Goal: Task Accomplishment & Management: Complete application form

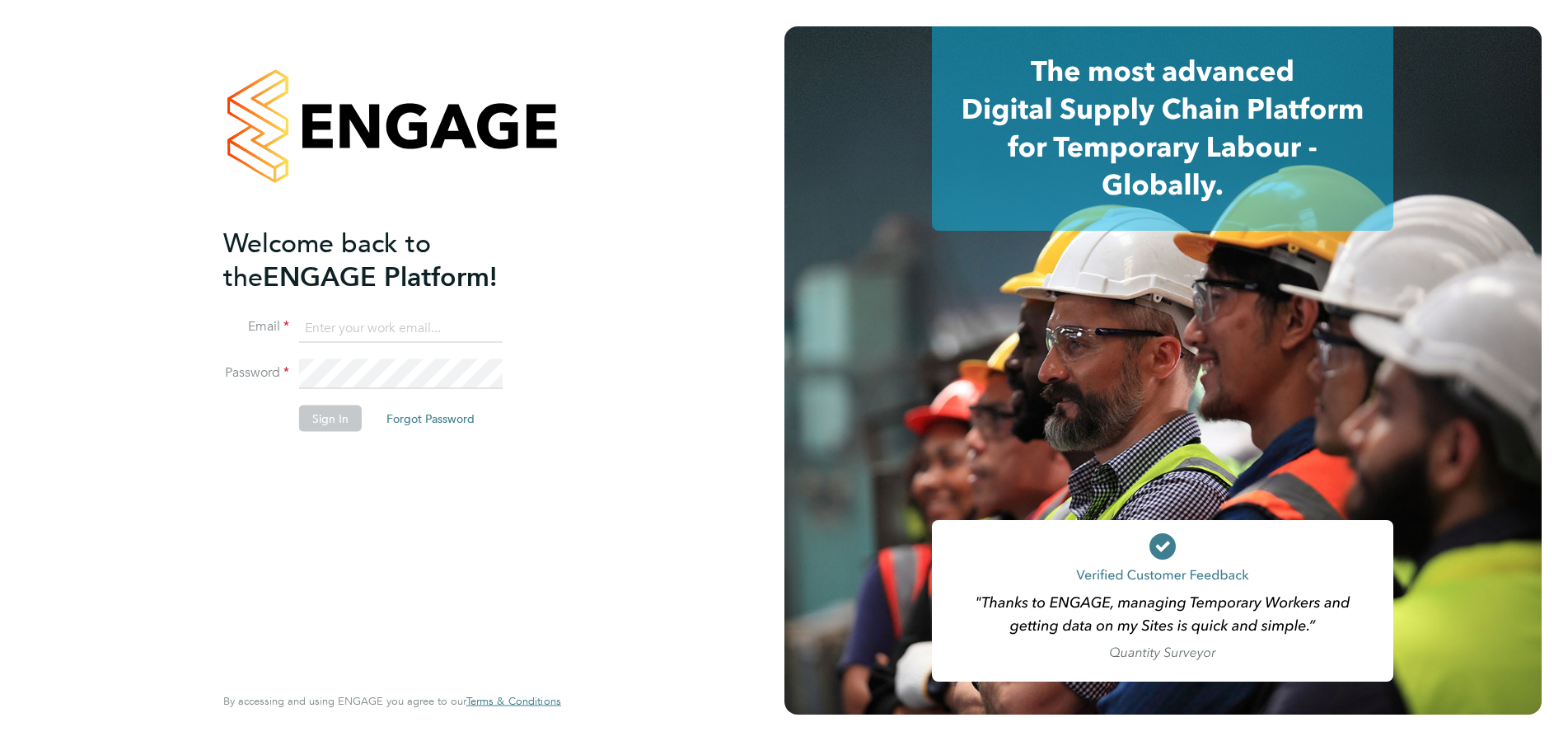
click at [398, 320] on input at bounding box center [401, 328] width 203 height 30
type input "kelly@corerecruiter.co.uk"
click at [311, 417] on button "Sign In" at bounding box center [330, 418] width 63 height 26
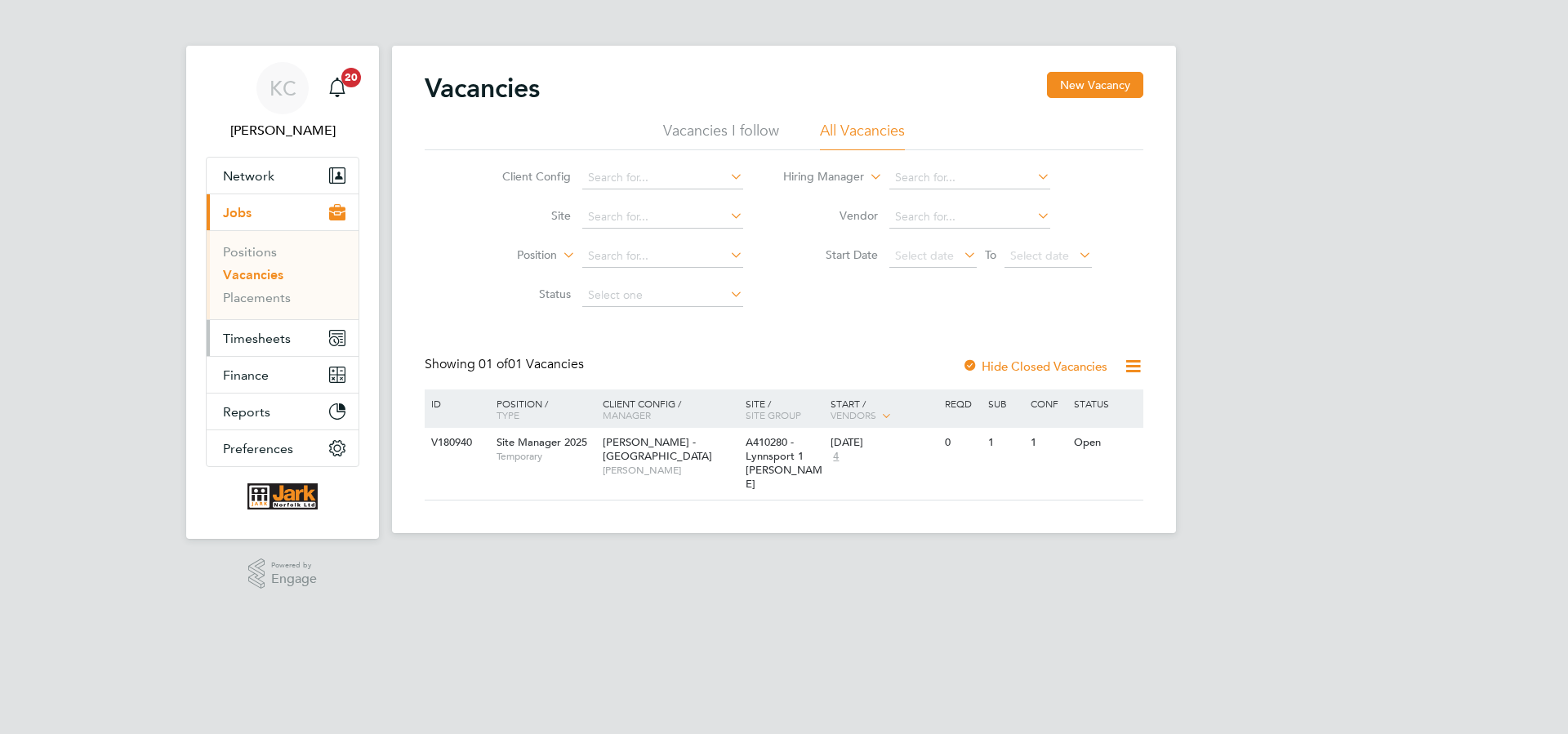
click at [272, 333] on span "Timesheets" at bounding box center [257, 339] width 68 height 16
click at [284, 339] on span "Timesheets" at bounding box center [257, 339] width 68 height 16
click at [254, 339] on span "Timesheets" at bounding box center [257, 339] width 68 height 16
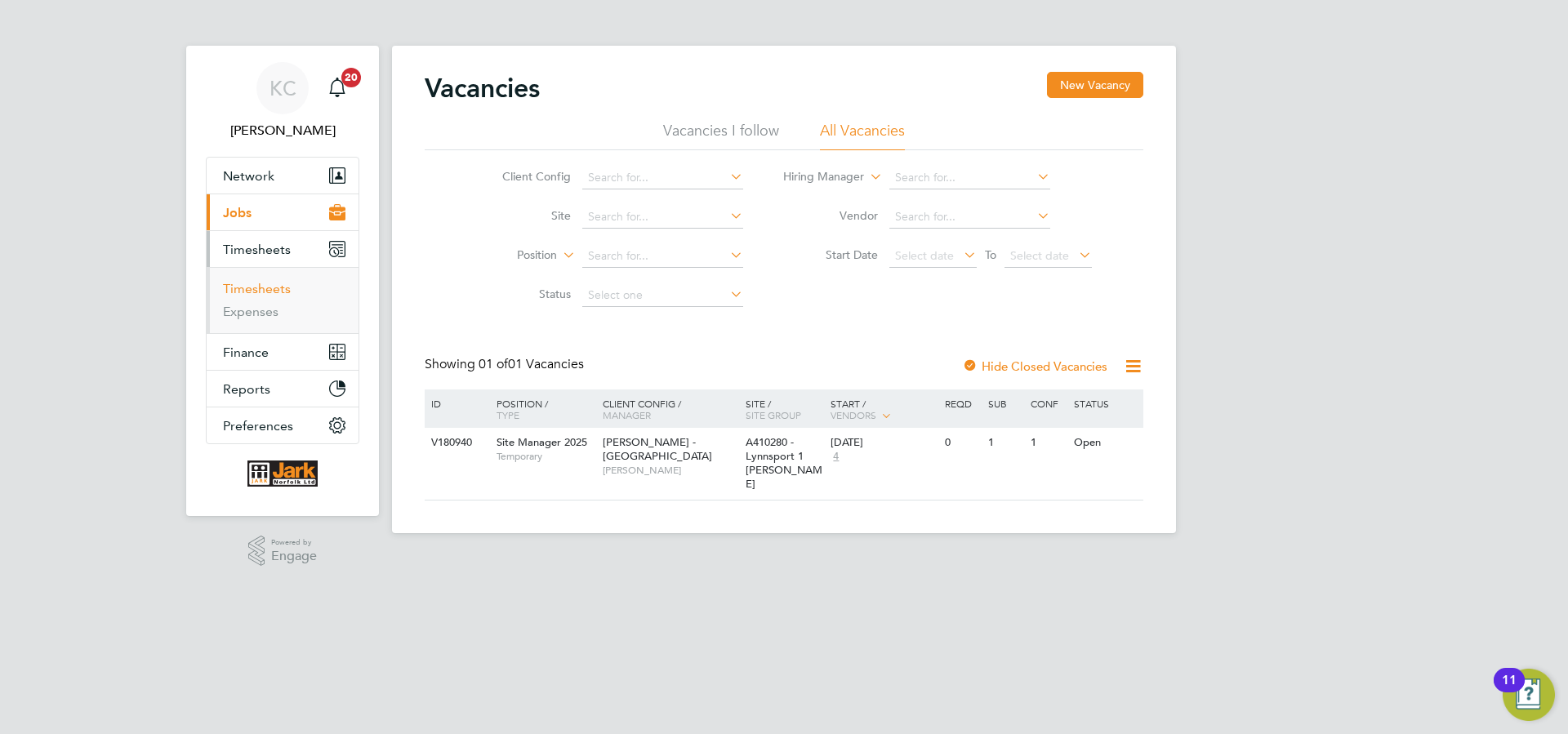
click at [258, 288] on link "Timesheets" at bounding box center [257, 289] width 68 height 16
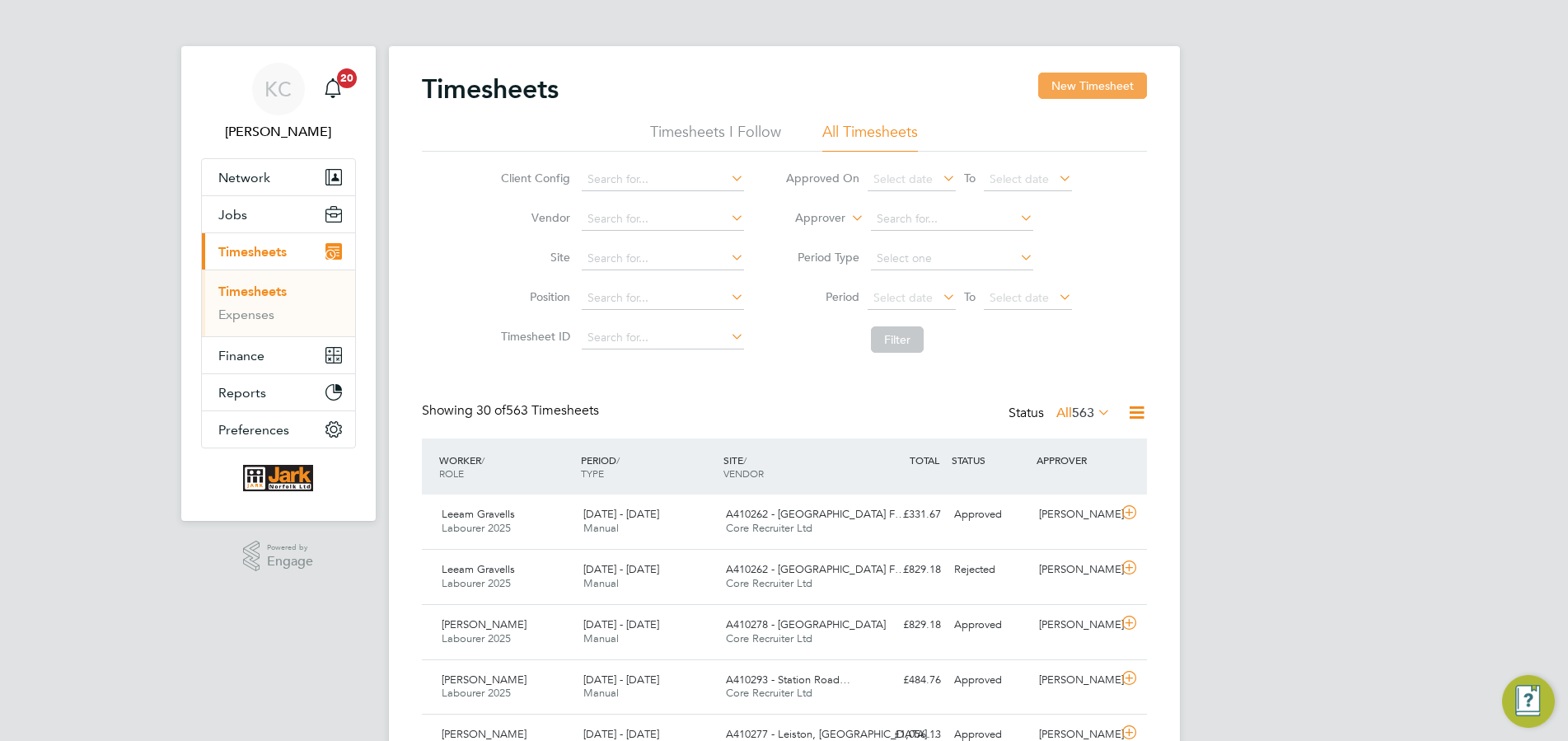
click at [1105, 91] on button "New Timesheet" at bounding box center [1092, 85] width 109 height 26
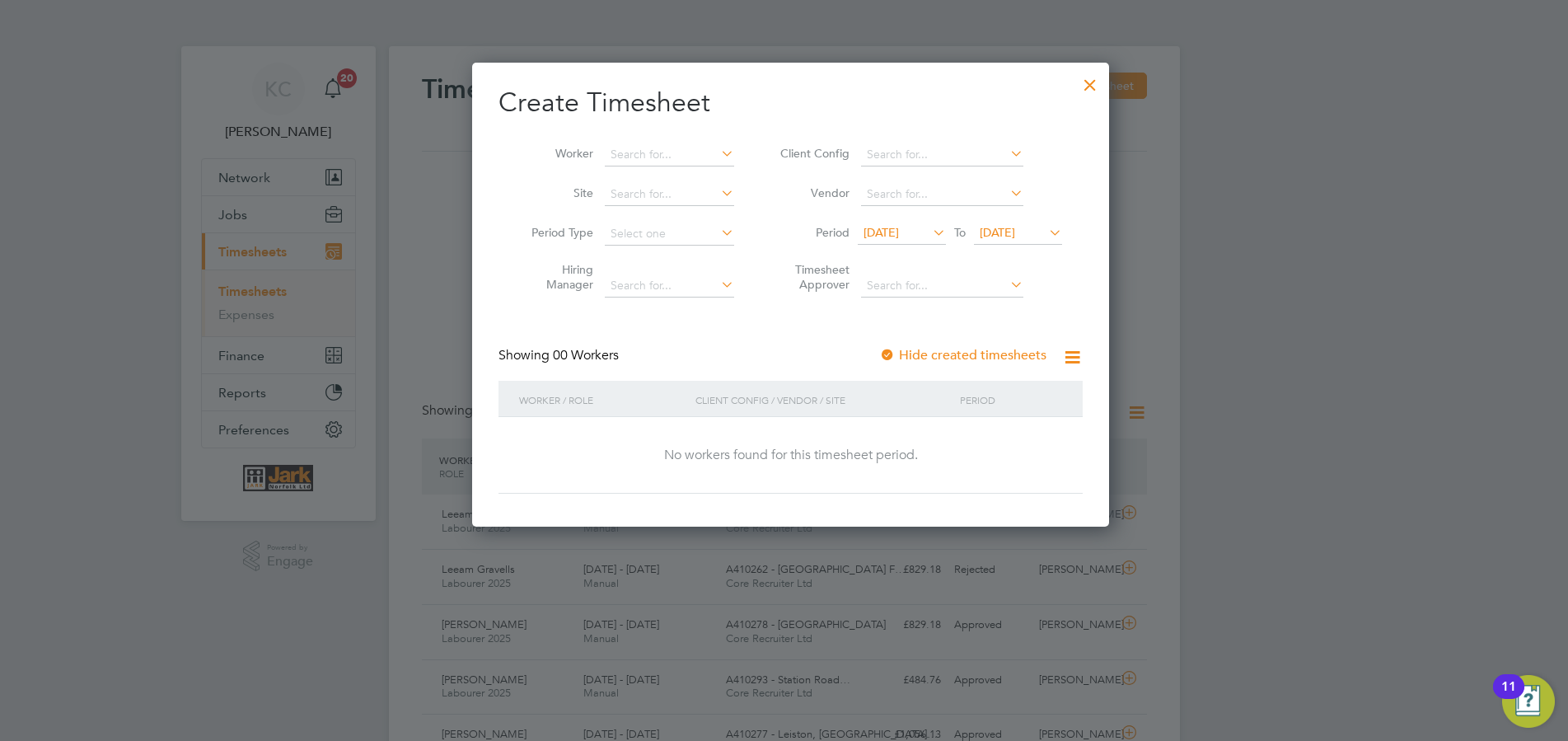
click at [929, 237] on icon at bounding box center [929, 232] width 0 height 23
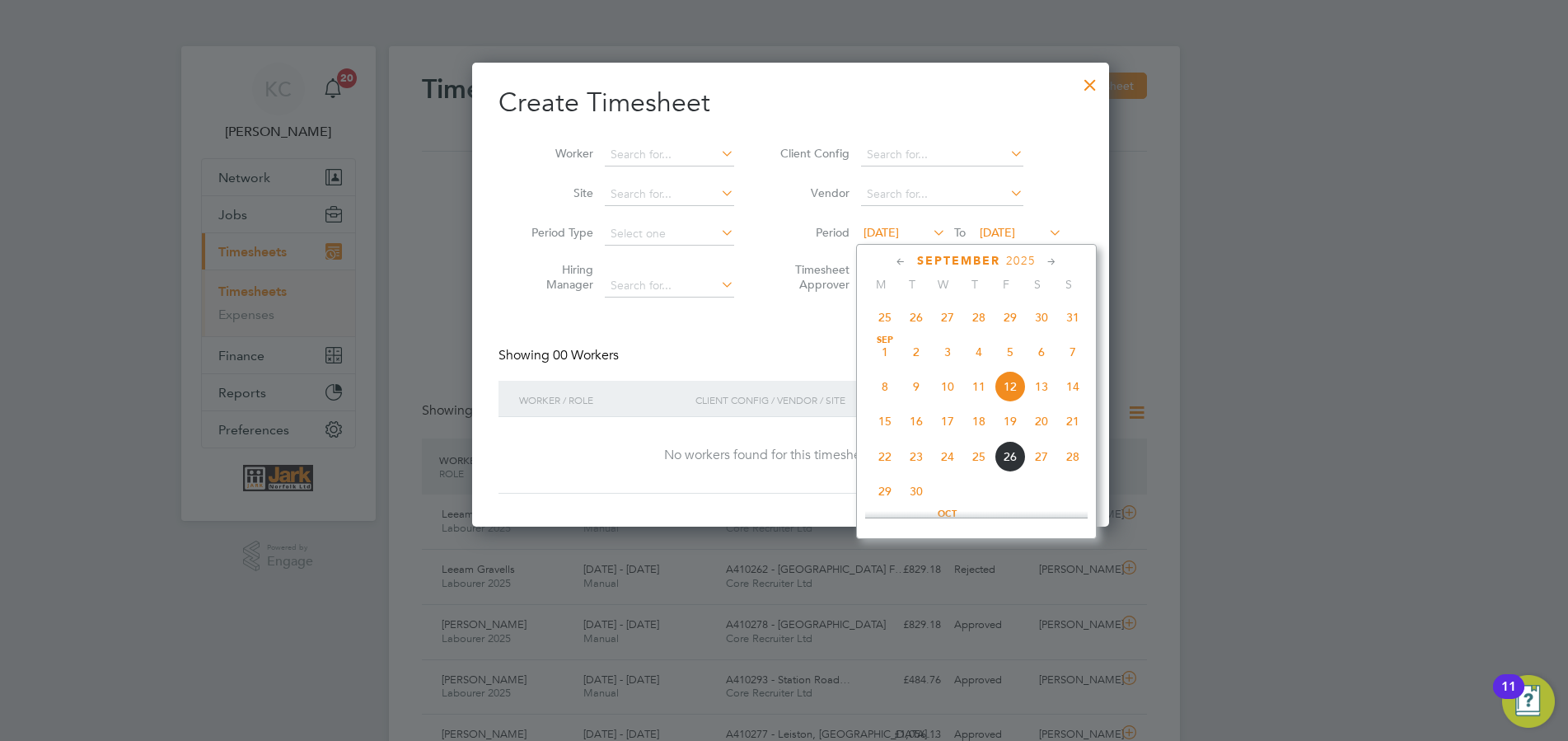
click at [1033, 427] on span "20" at bounding box center [1041, 421] width 31 height 31
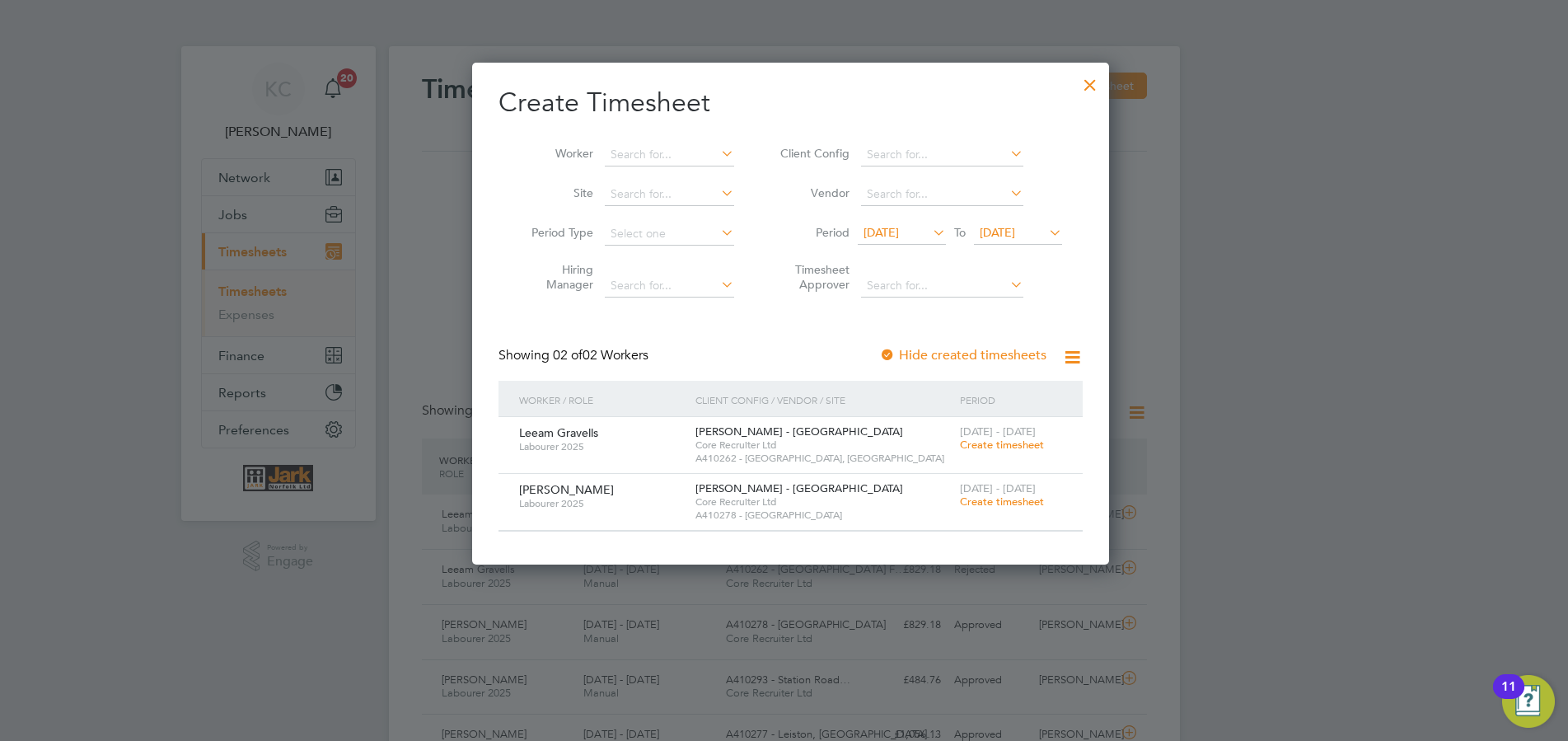
click at [1015, 229] on span "[DATE]" at bounding box center [997, 232] width 36 height 15
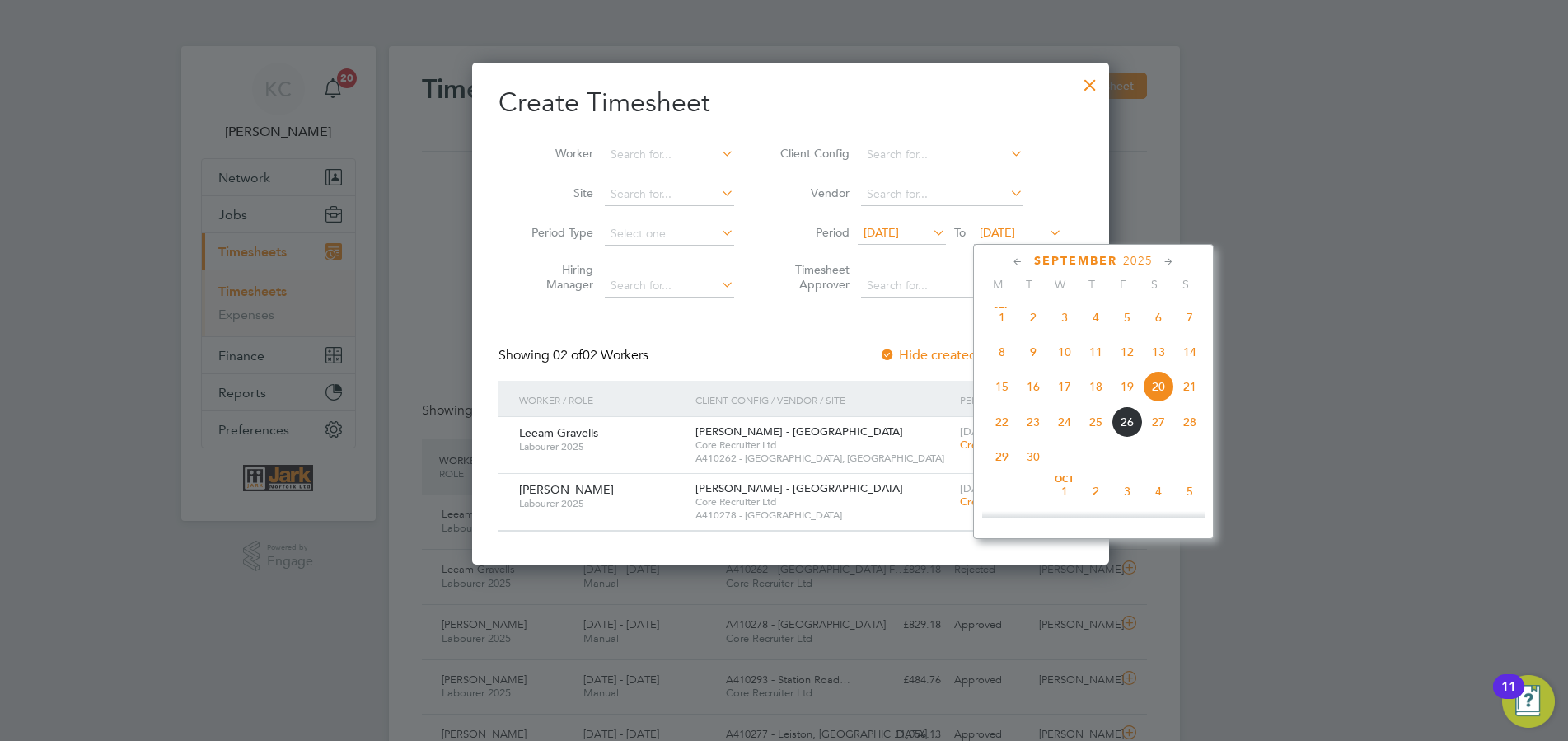
click at [1159, 424] on span "27" at bounding box center [1159, 422] width 31 height 31
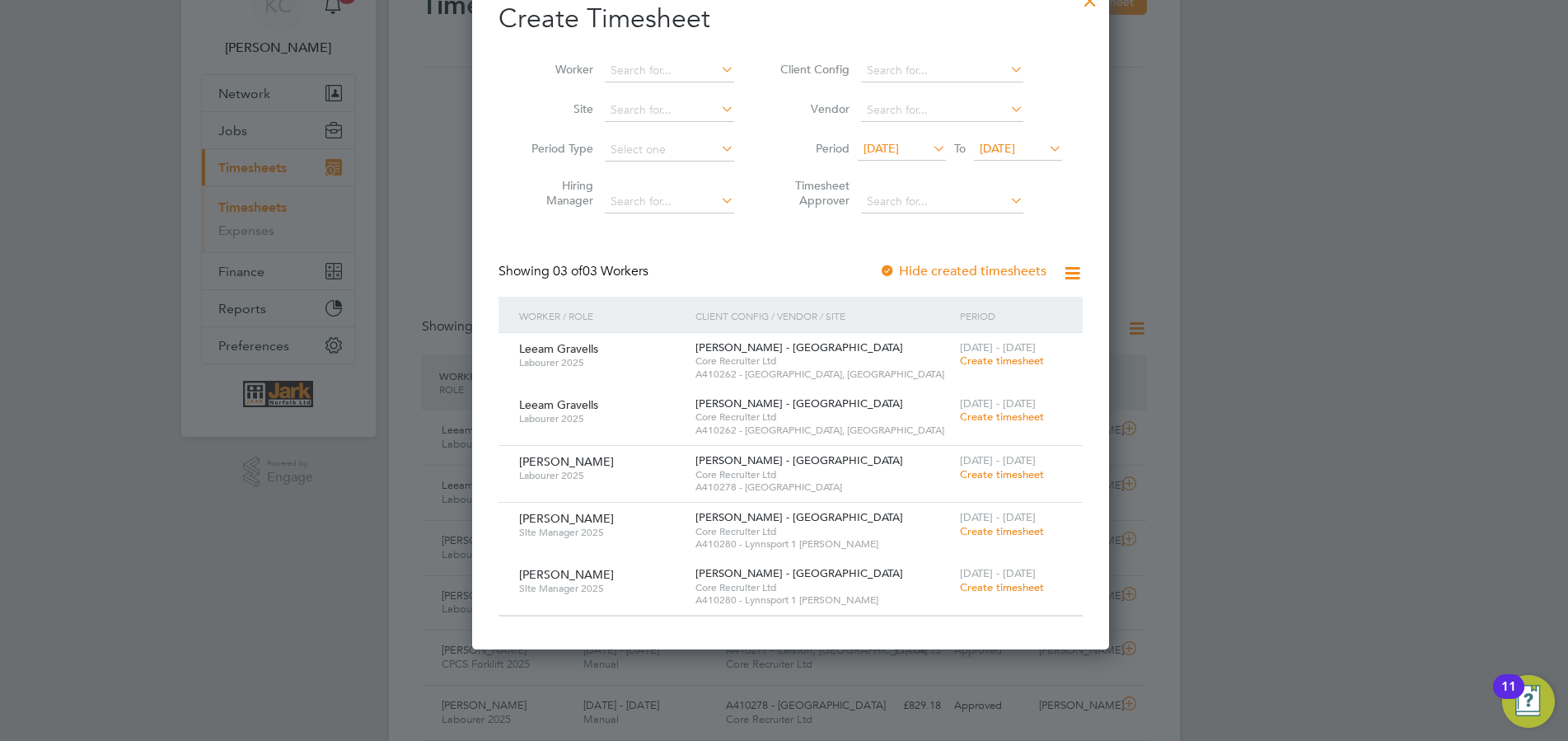
click at [1001, 537] on span "Create timesheet" at bounding box center [1001, 531] width 84 height 14
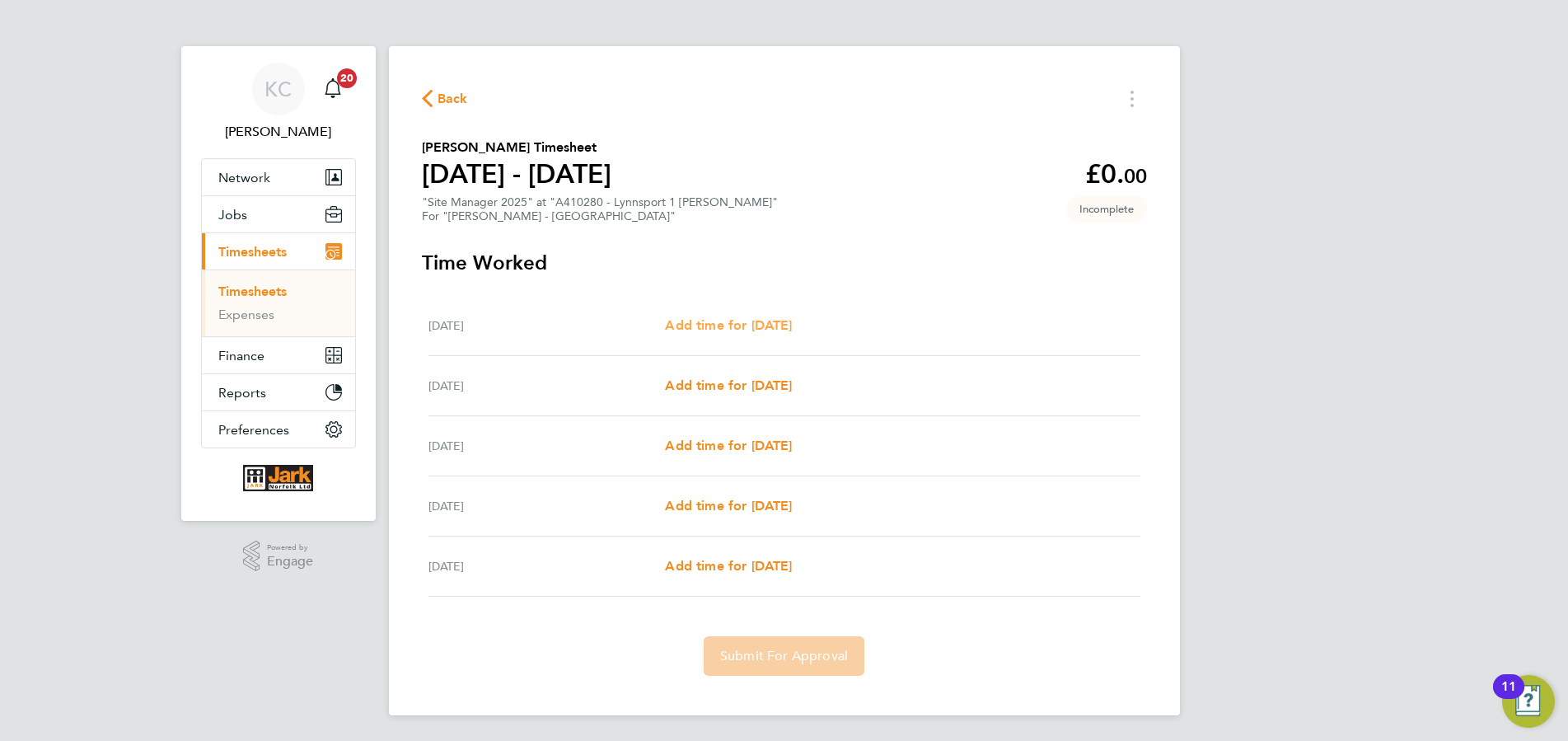
click at [728, 333] on span "Add time for [DATE]" at bounding box center [728, 325] width 127 height 16
select select "30"
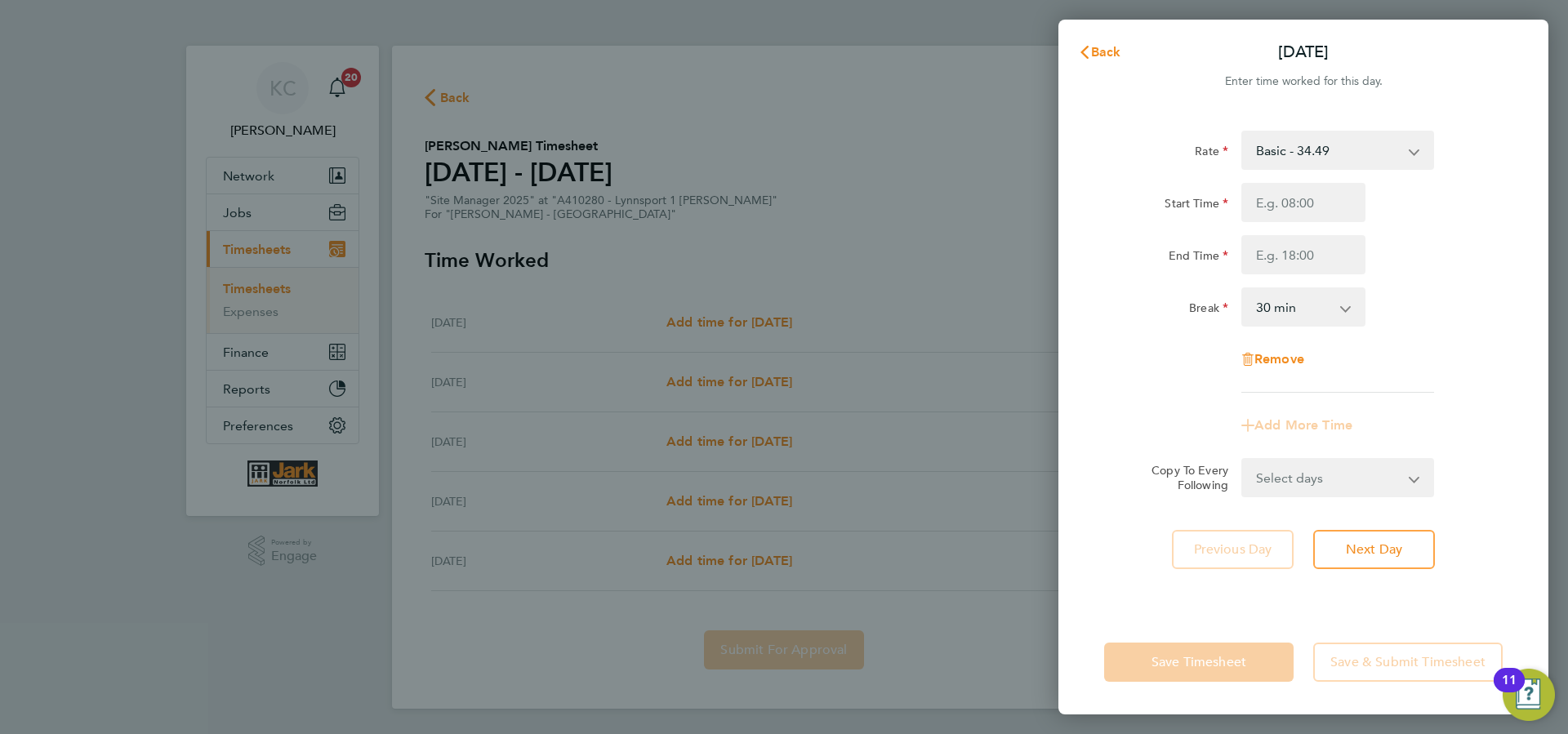
click at [1275, 223] on div "Start Time End Time" at bounding box center [1304, 228] width 412 height 91
click at [1285, 206] on input "Start Time" at bounding box center [1304, 202] width 124 height 39
type input "07:30"
type input "16:30"
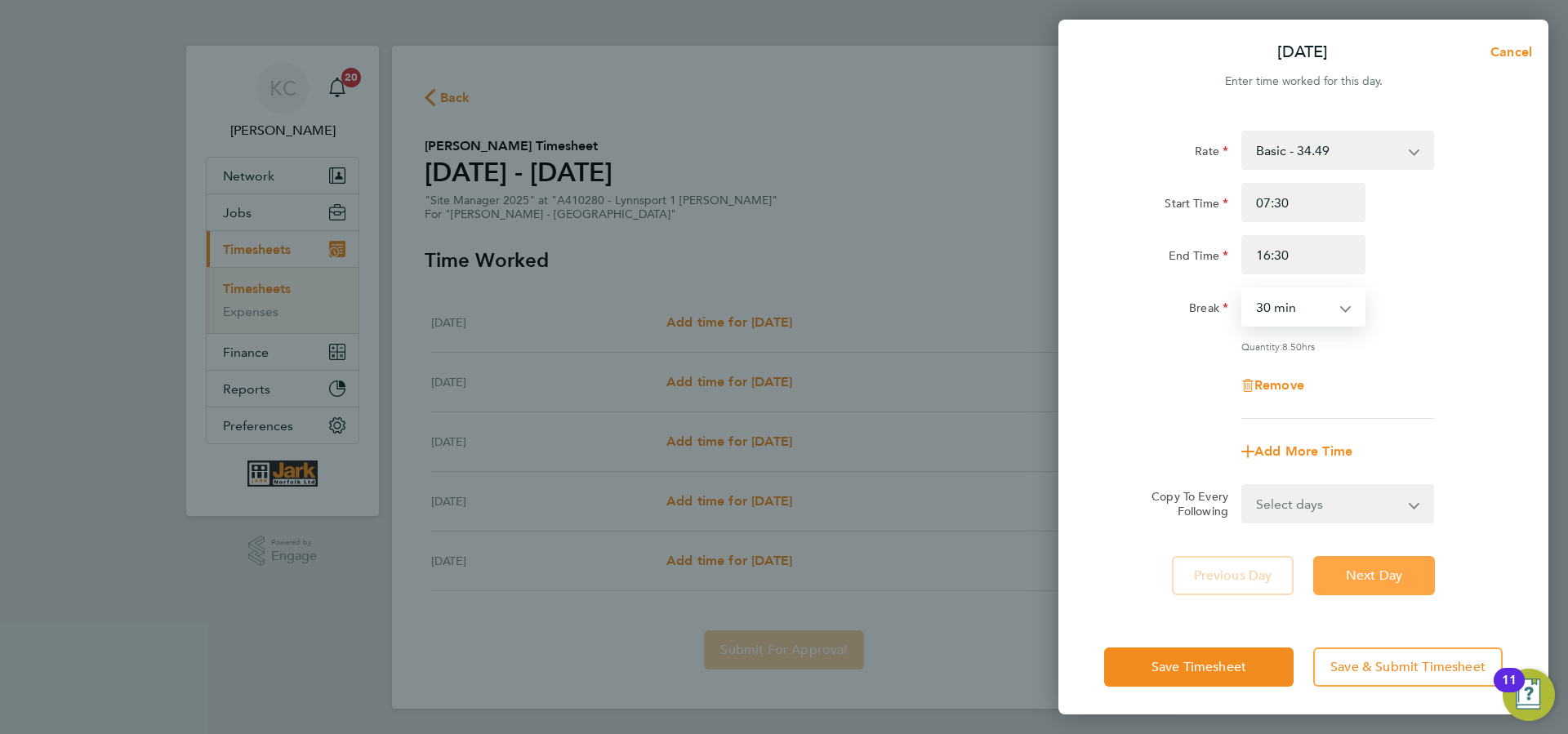
click at [1334, 579] on button "Next Day" at bounding box center [1373, 575] width 121 height 39
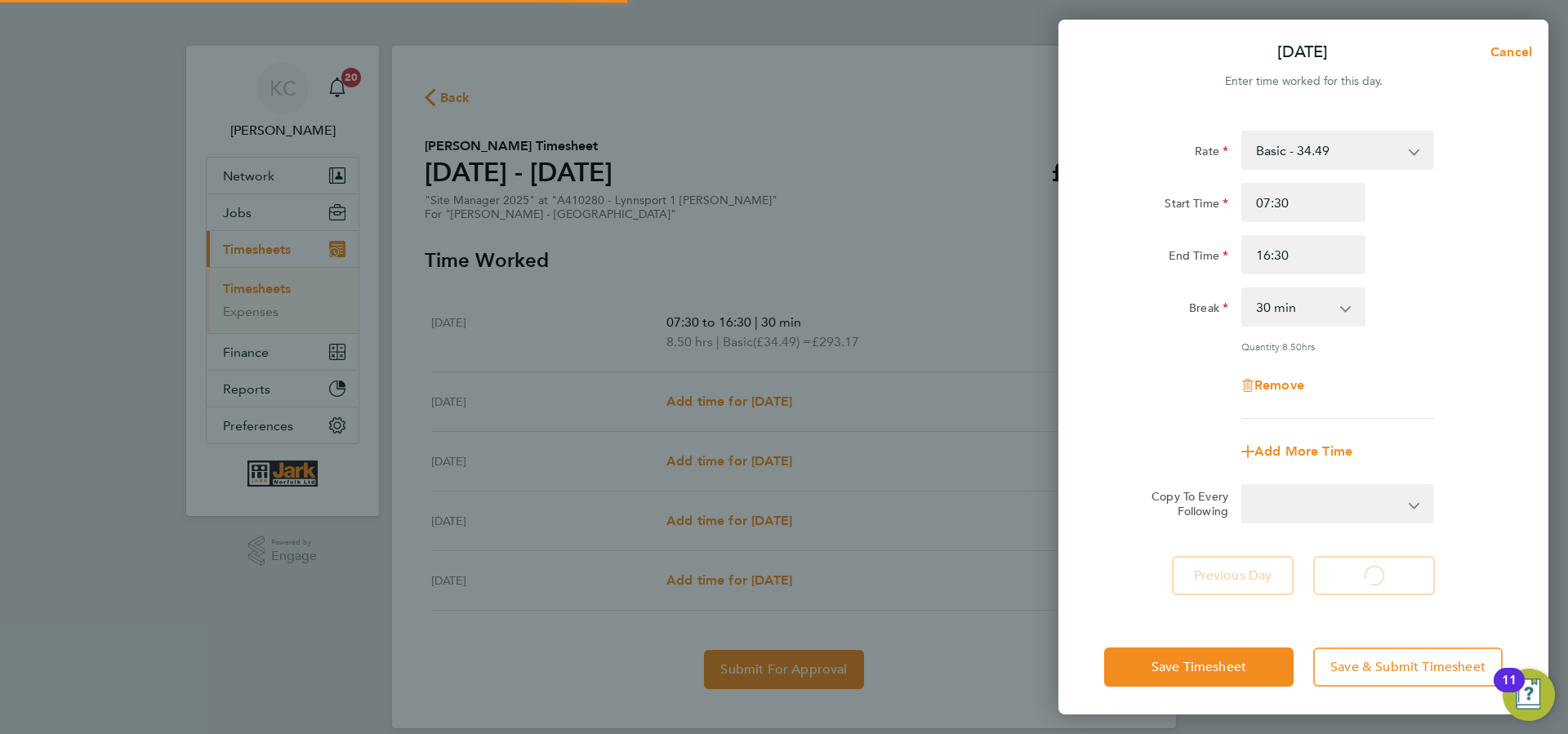
select select "30"
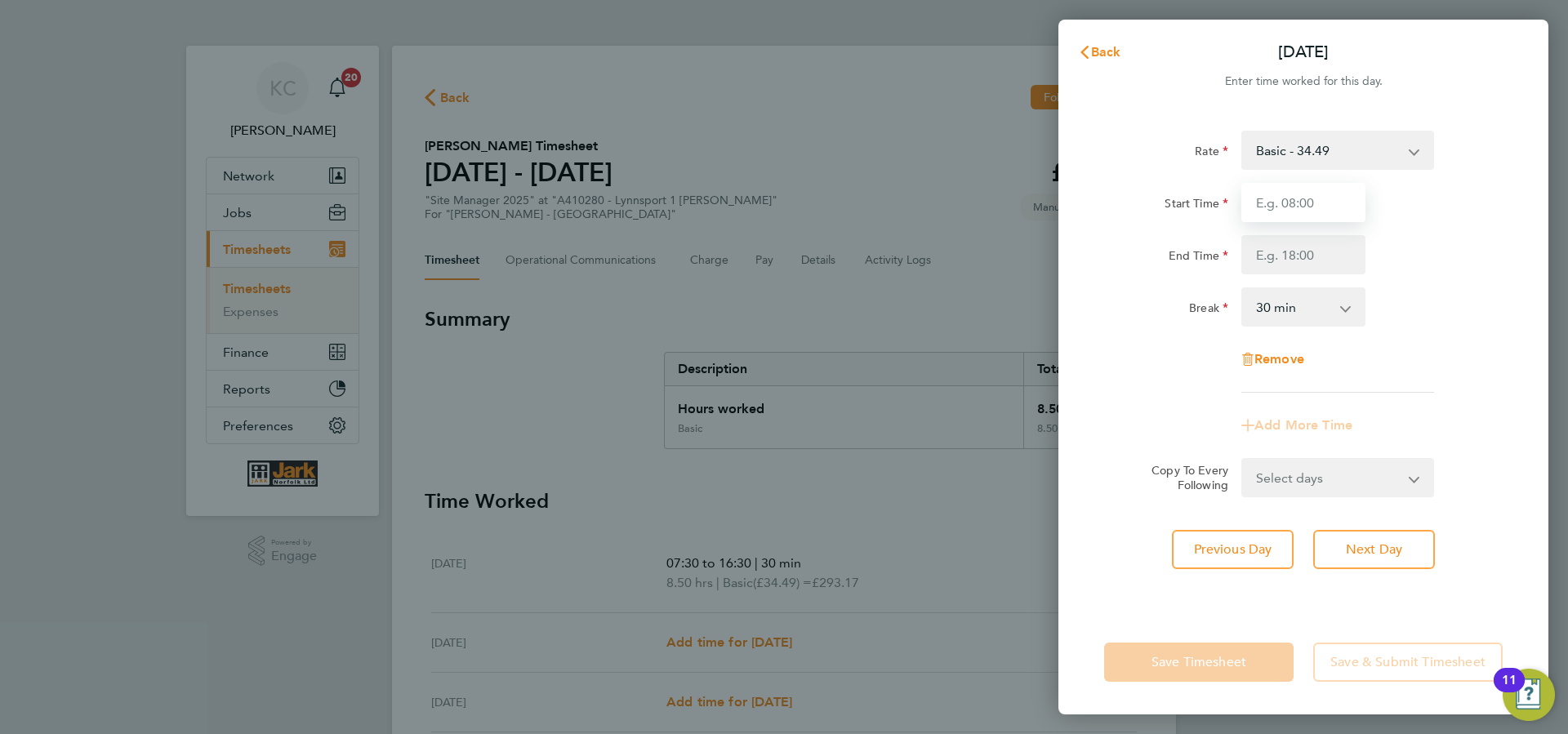
click at [1286, 195] on input "Start Time" at bounding box center [1304, 202] width 124 height 39
type input "07:30"
type input "16:30"
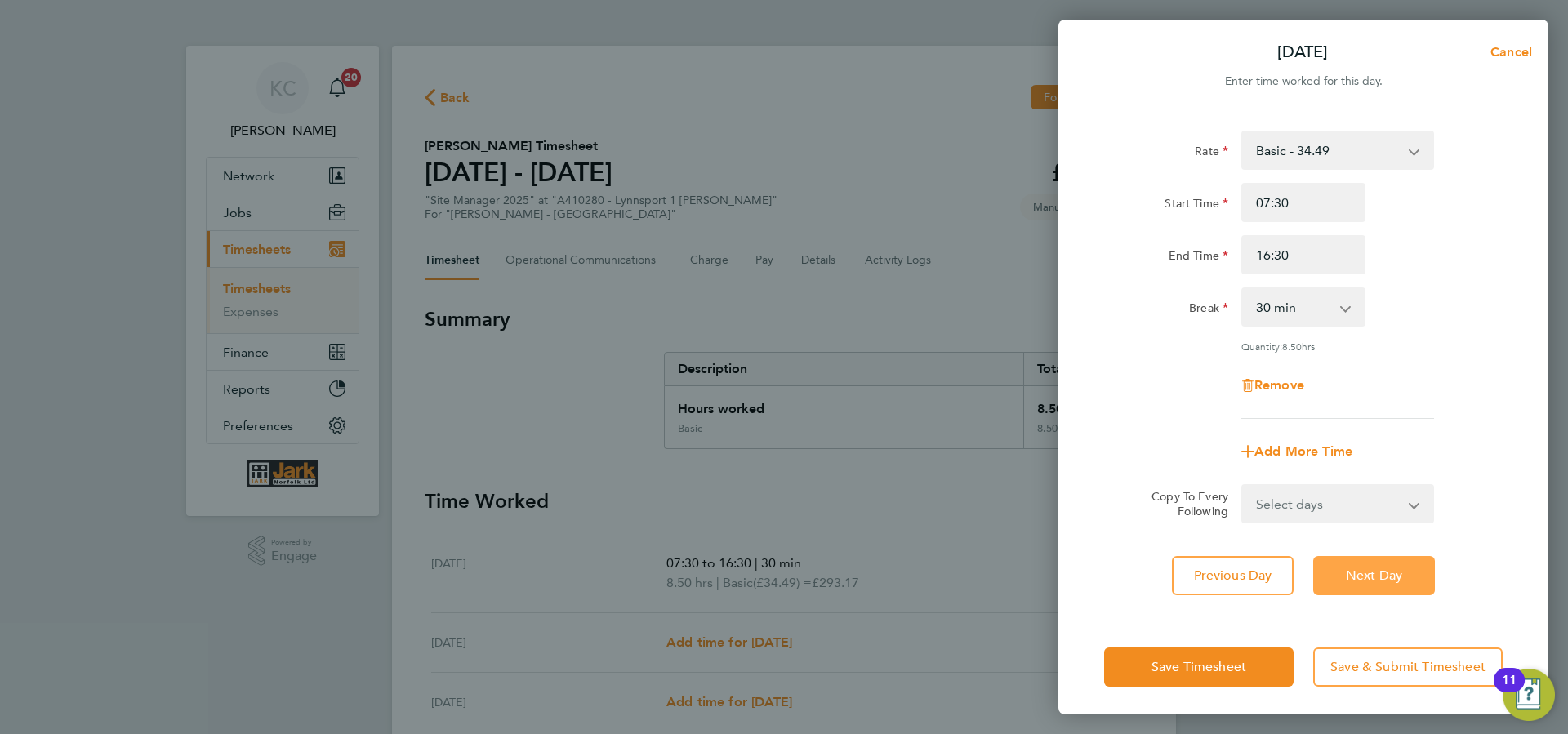
click at [1374, 579] on span "Next Day" at bounding box center [1373, 575] width 56 height 16
select select "30"
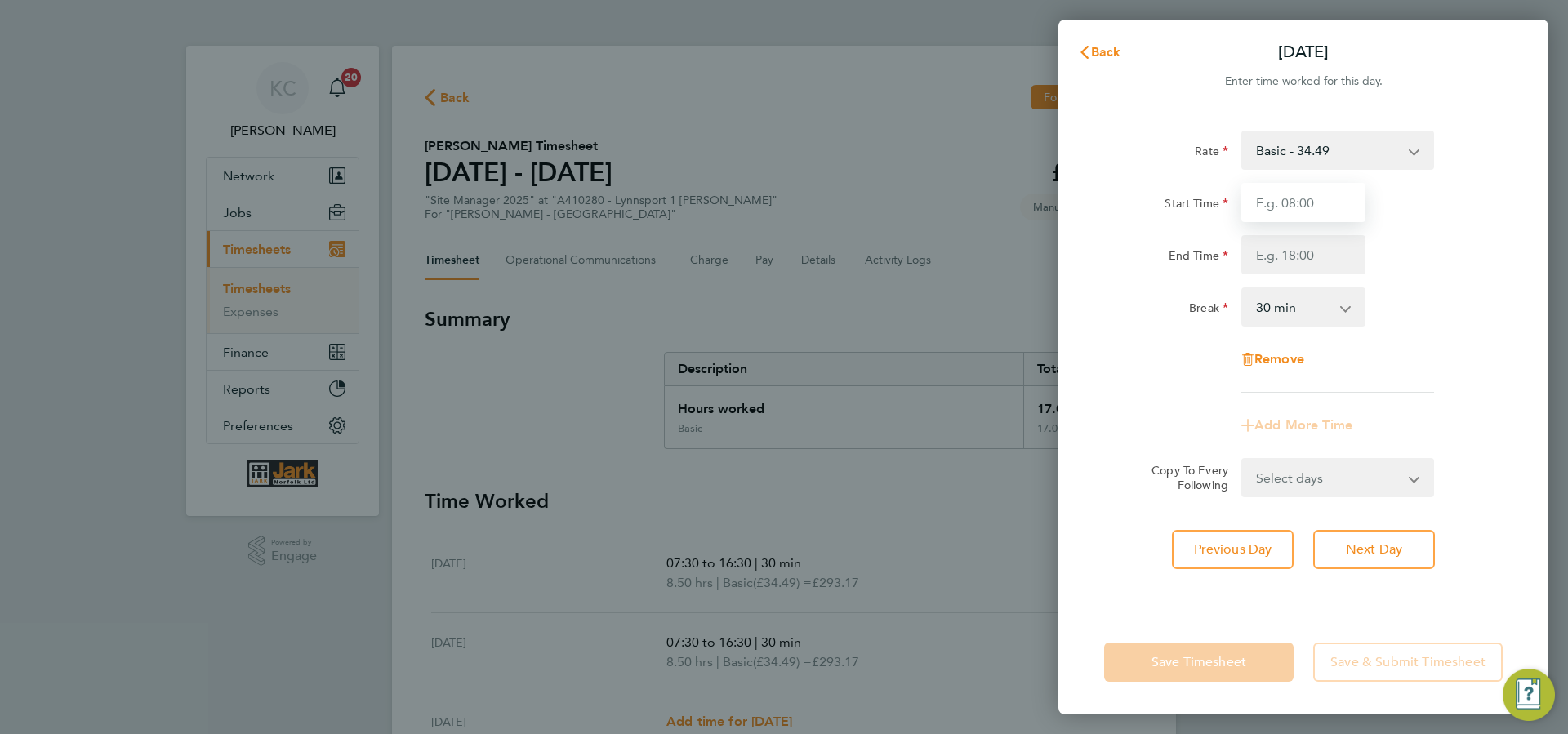
click at [1271, 212] on input "Start Time" at bounding box center [1304, 202] width 124 height 39
type input "07:30"
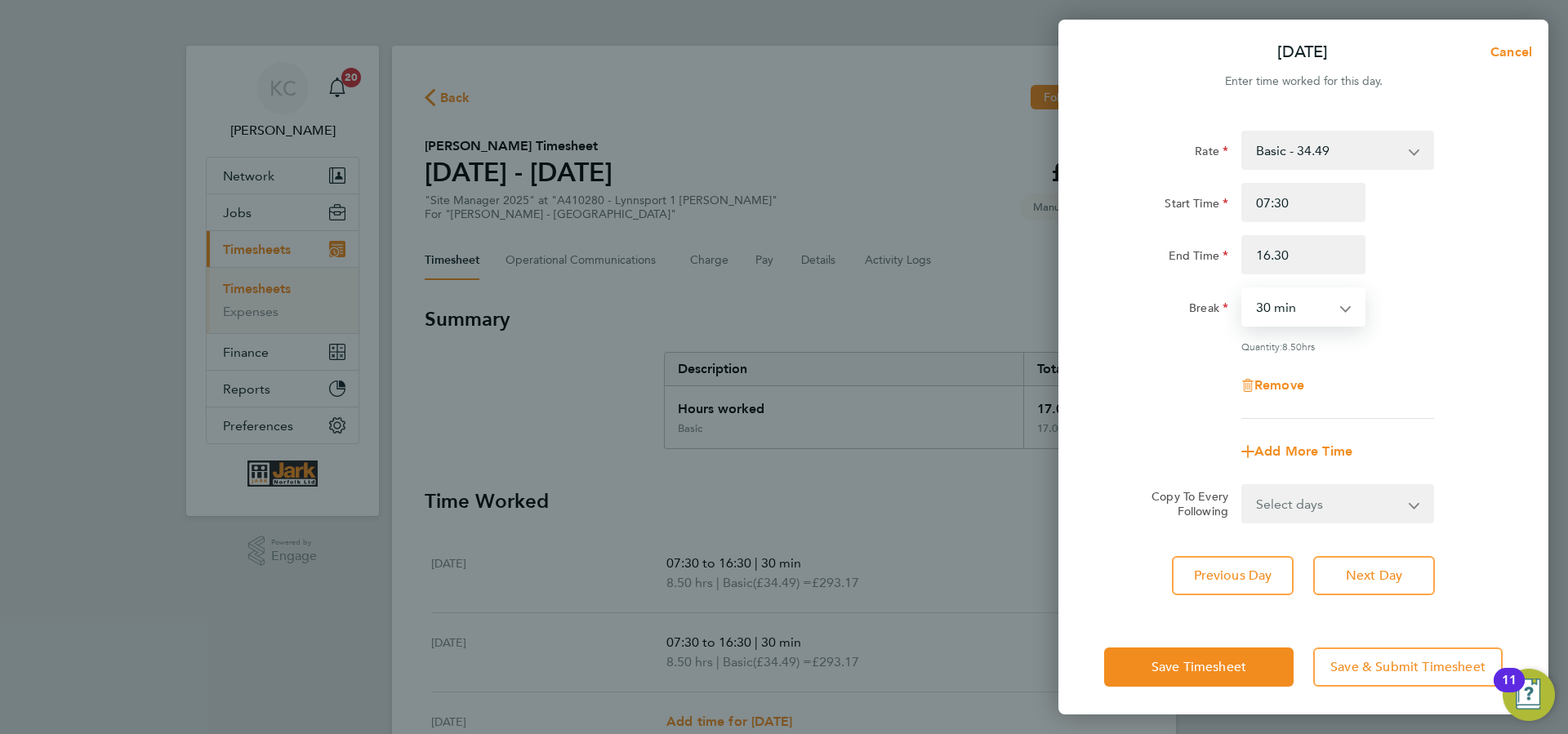
type input "16:30"
click at [1377, 577] on span "Next Day" at bounding box center [1373, 575] width 56 height 16
select select "30"
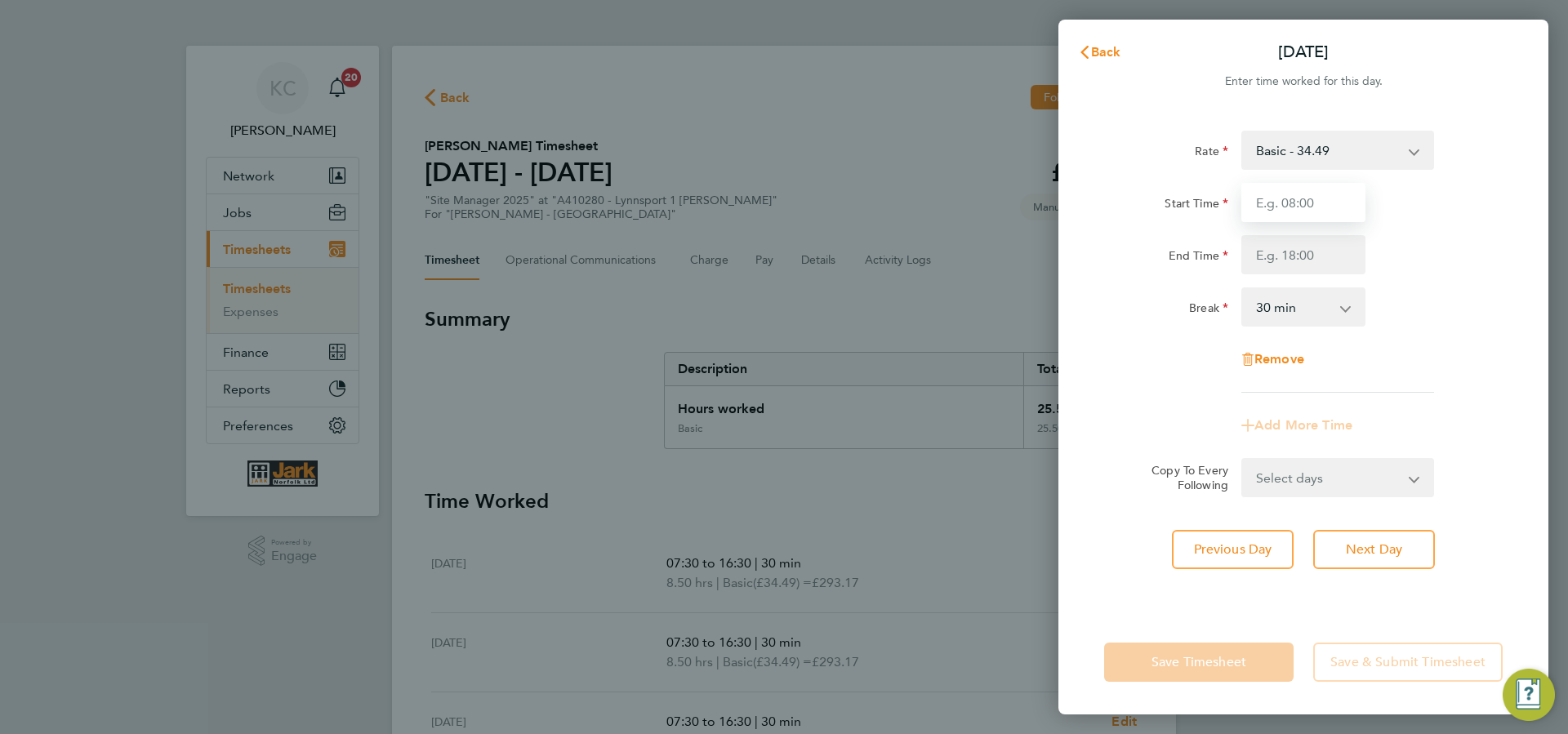
click at [1297, 214] on input "Start Time" at bounding box center [1304, 202] width 124 height 39
type input "07:30"
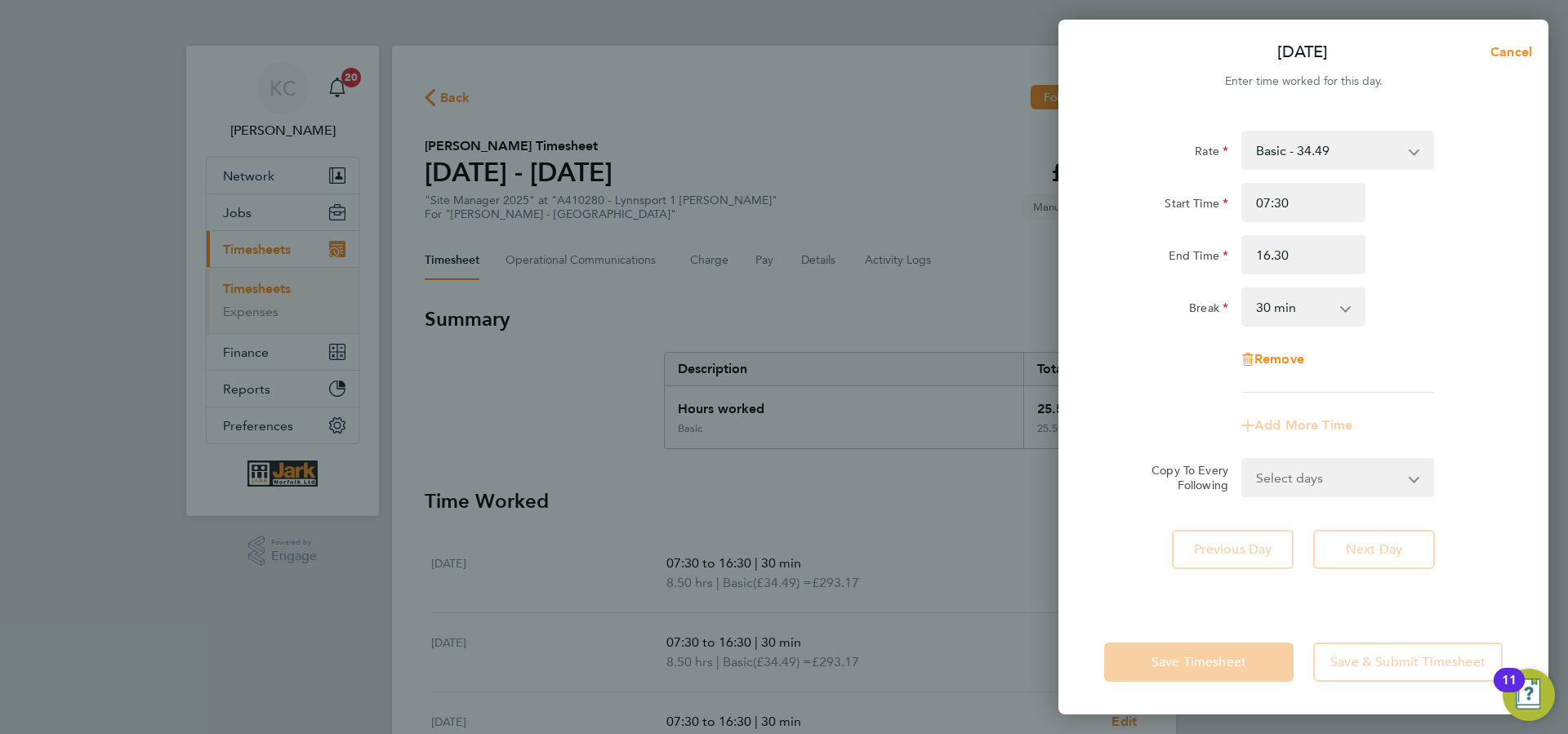
type input "16:30"
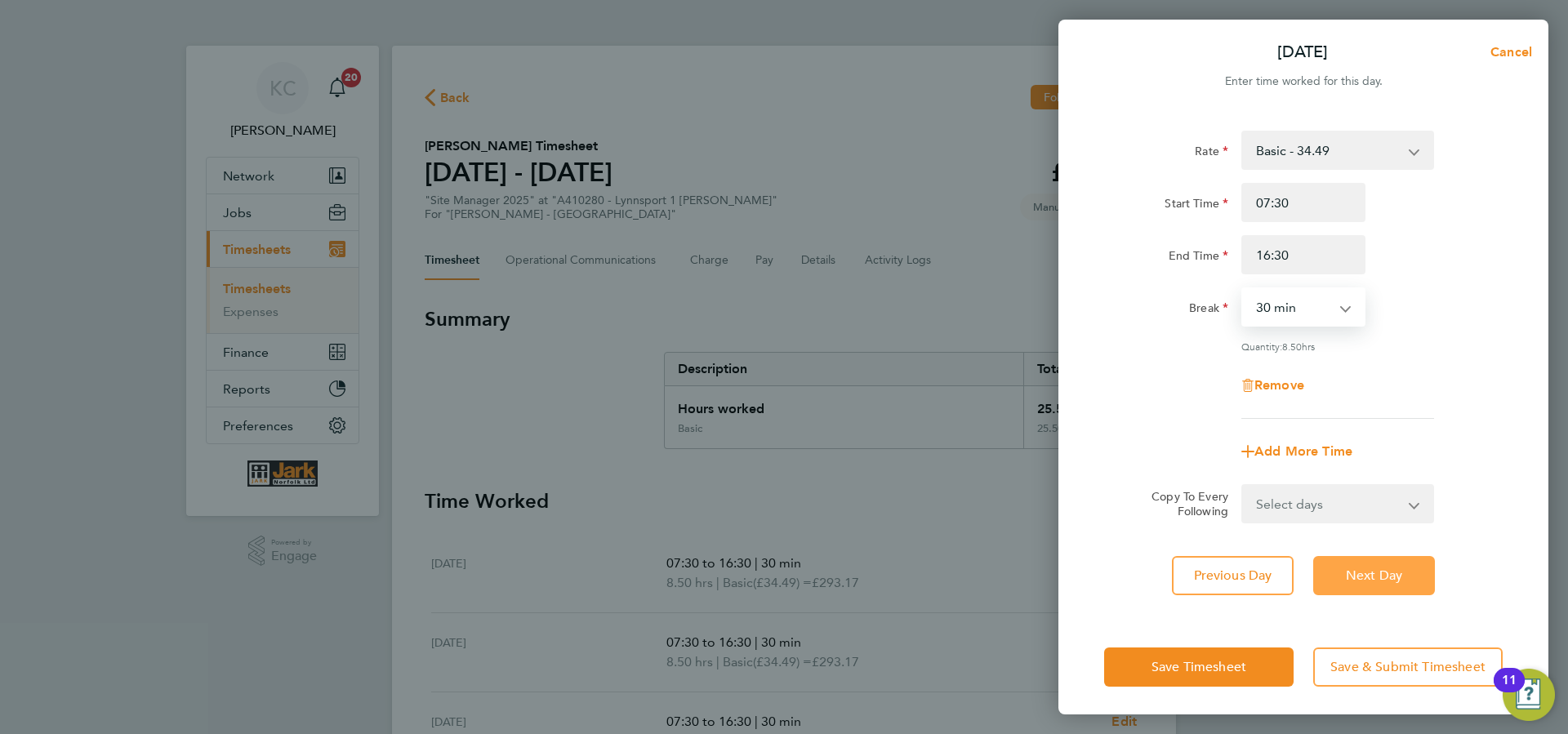
click at [1364, 576] on span "Next Day" at bounding box center [1373, 575] width 56 height 16
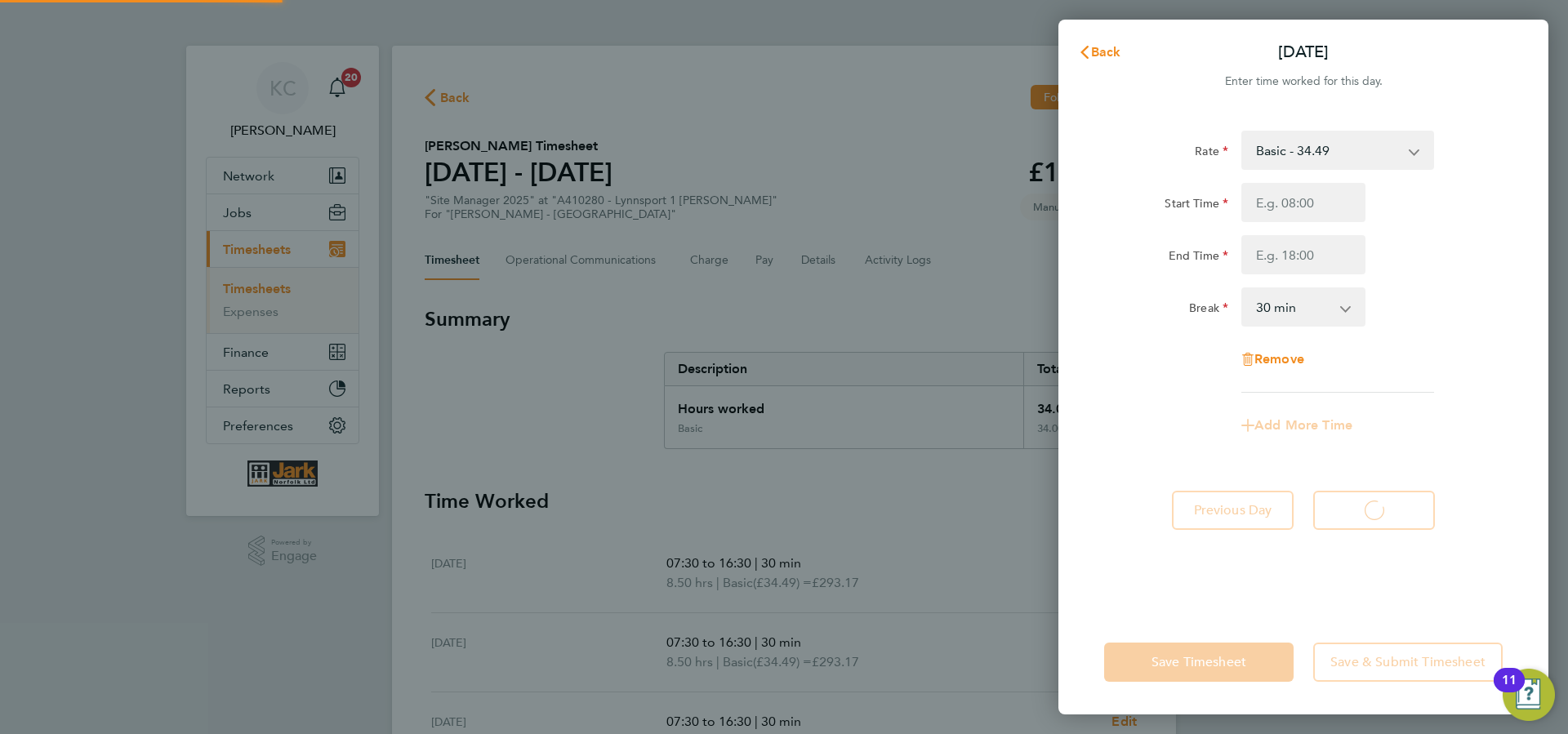
select select "30"
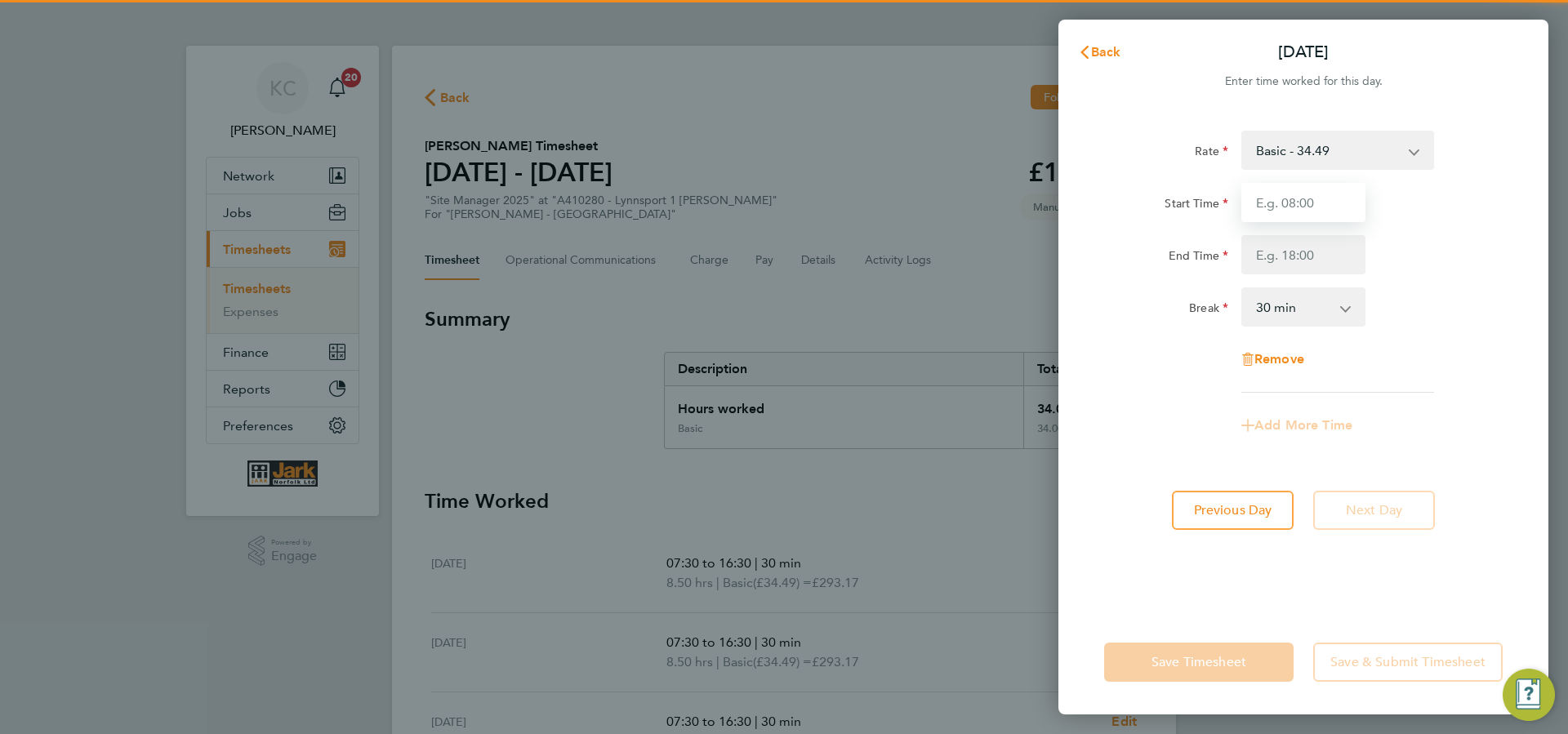
click at [1267, 202] on input "Start Time" at bounding box center [1304, 202] width 124 height 39
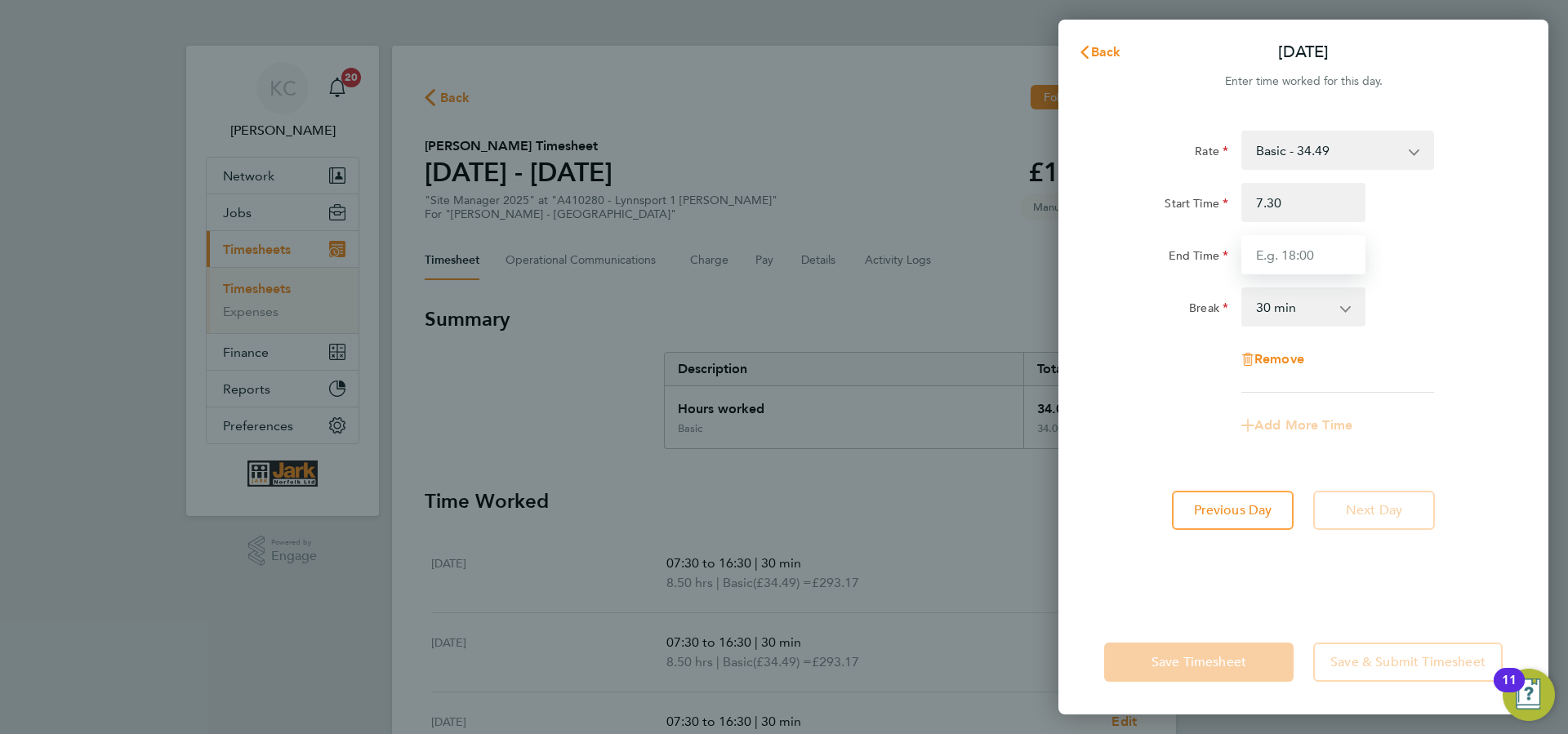
type input "07:30"
type input "16:30"
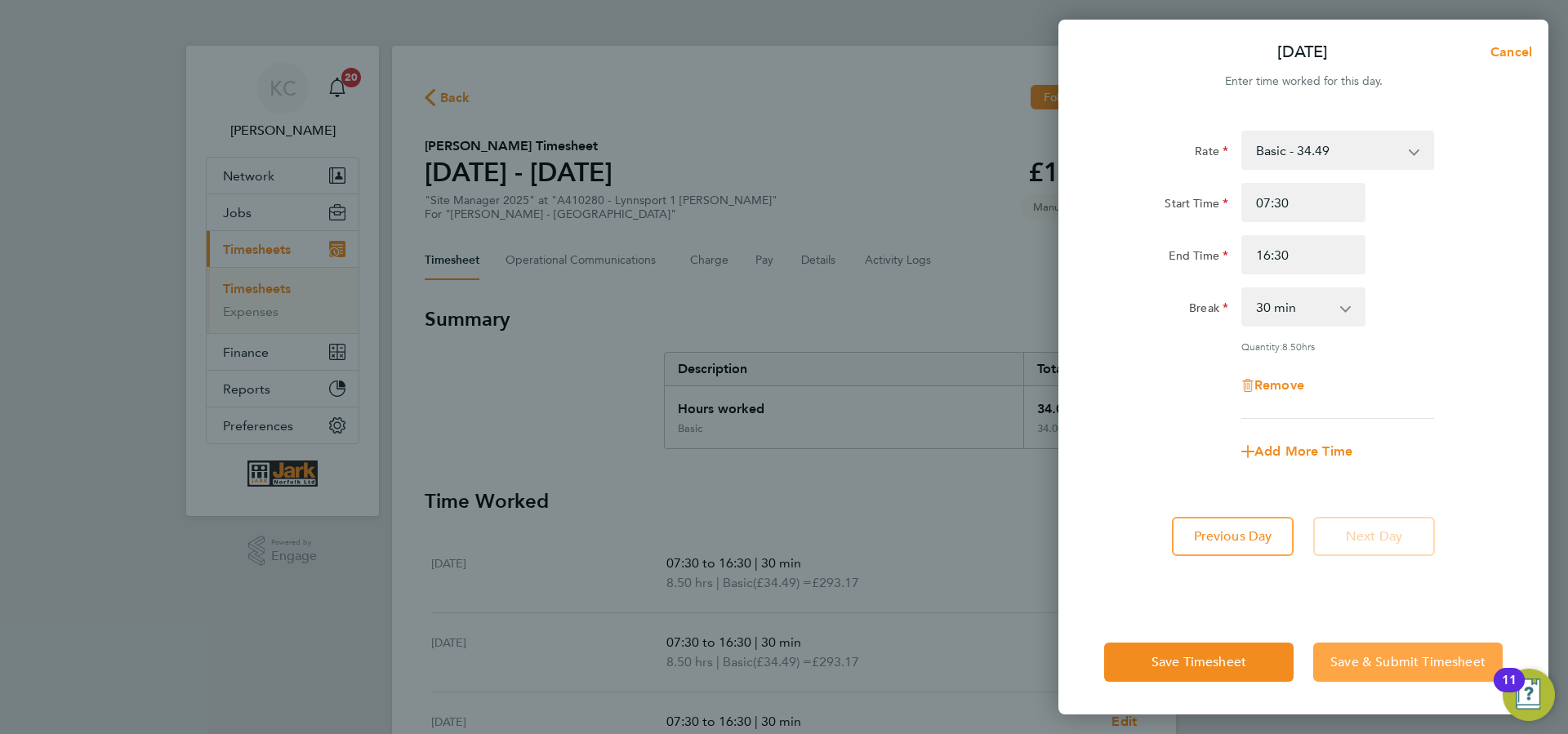
click at [1351, 643] on button "Save & Submit Timesheet" at bounding box center [1408, 662] width 190 height 39
